Goal: Task Accomplishment & Management: Use online tool/utility

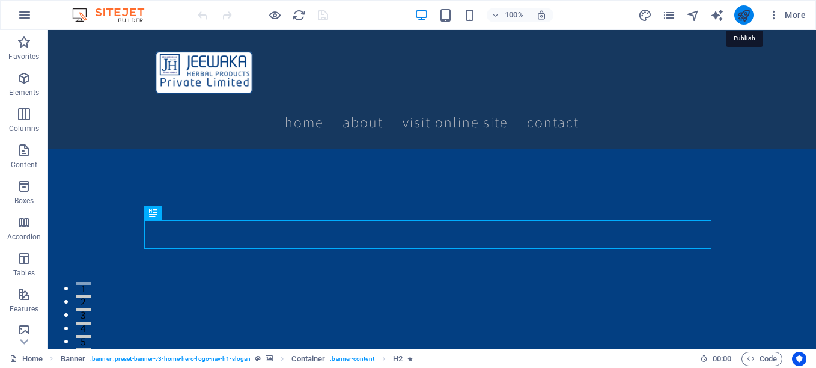
click at [744, 17] on icon "publish" at bounding box center [744, 15] width 14 height 14
click at [745, 11] on icon "publish" at bounding box center [744, 15] width 14 height 14
